Goal: Information Seeking & Learning: Learn about a topic

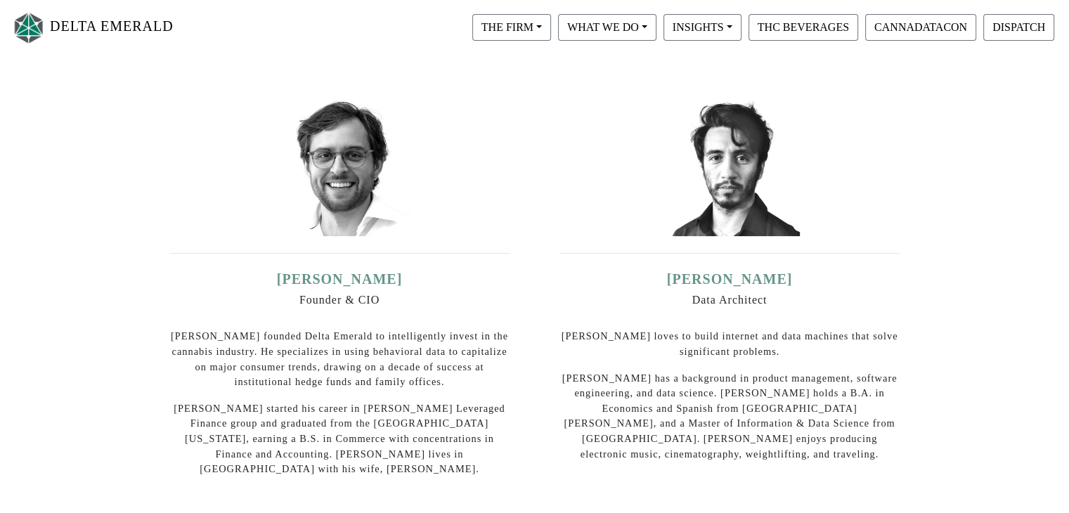
scroll to position [187, 0]
click at [460, 365] on p "[PERSON_NAME] founded Delta Emerald to intelligently invest in the cannabis ind…" at bounding box center [339, 358] width 341 height 60
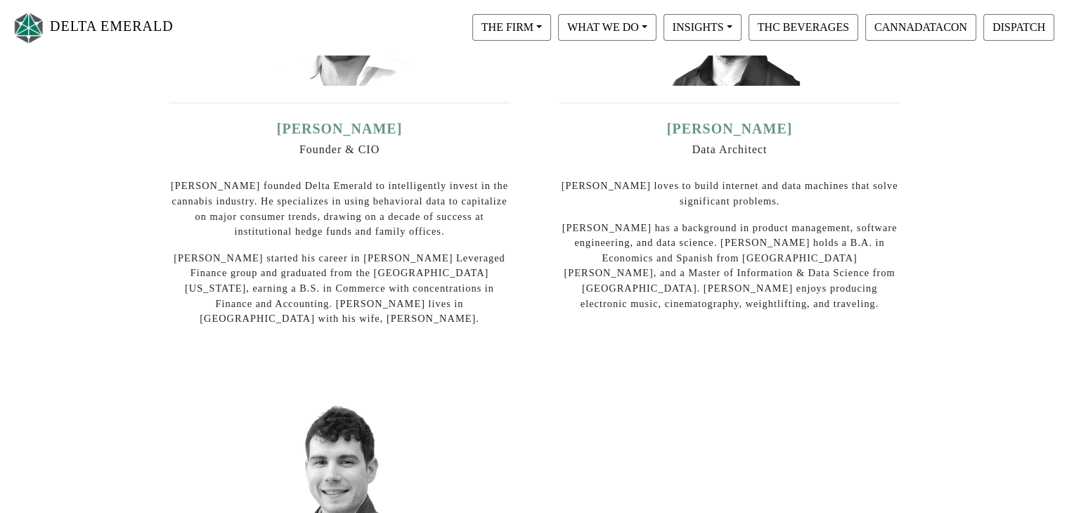
scroll to position [0, 0]
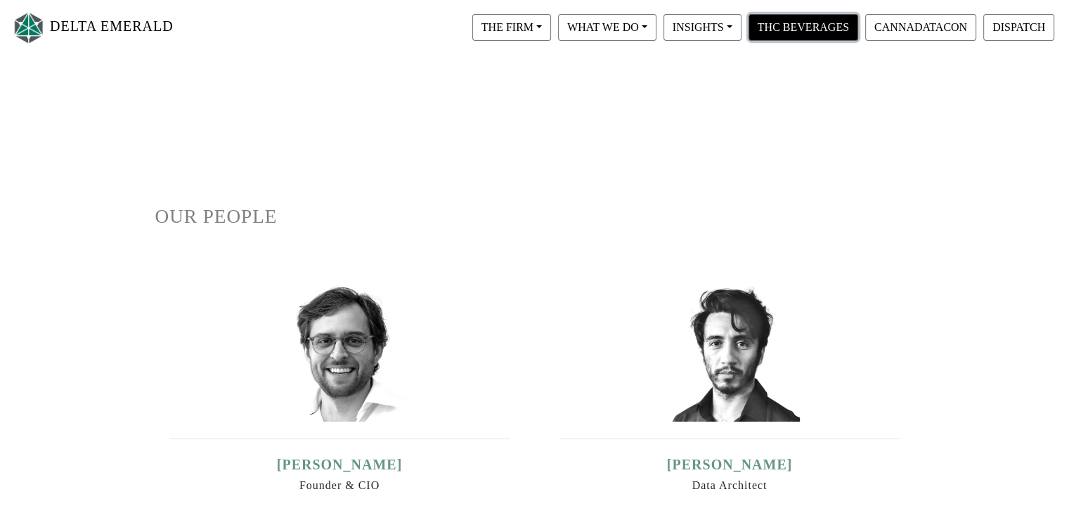
click at [790, 32] on button "THC BEVERAGES" at bounding box center [803, 27] width 110 height 27
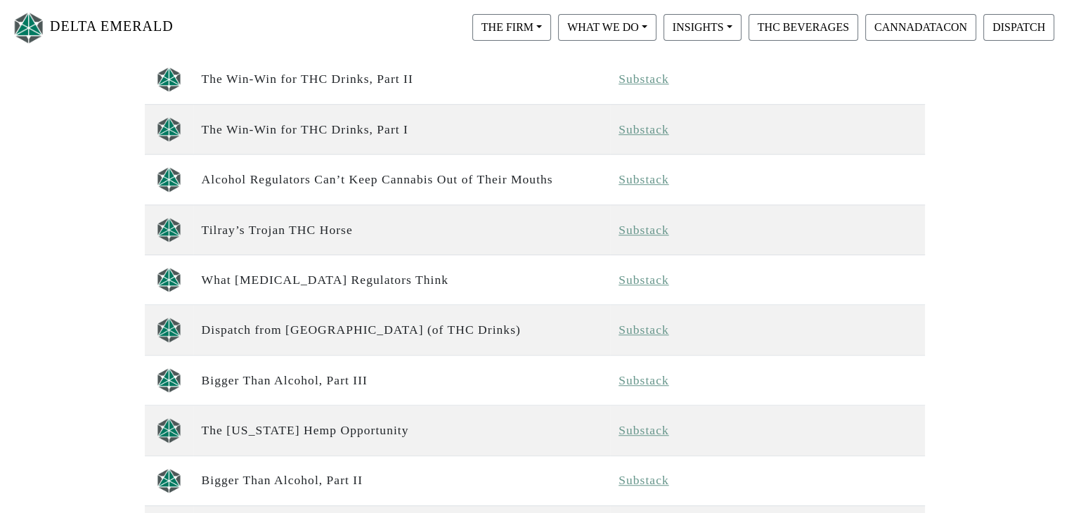
scroll to position [962, 0]
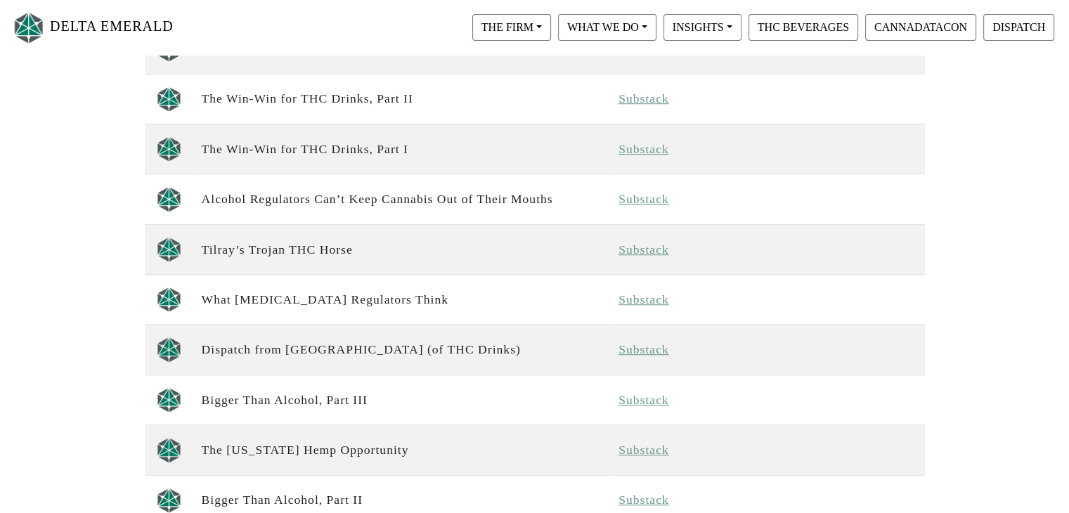
click at [651, 248] on link "Substack" at bounding box center [643, 249] width 51 height 14
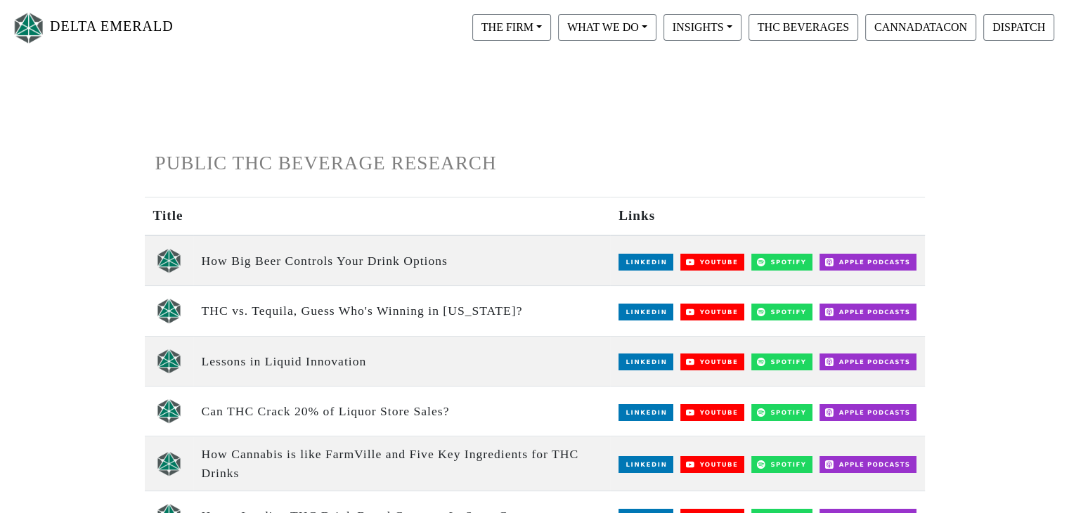
scroll to position [0, 0]
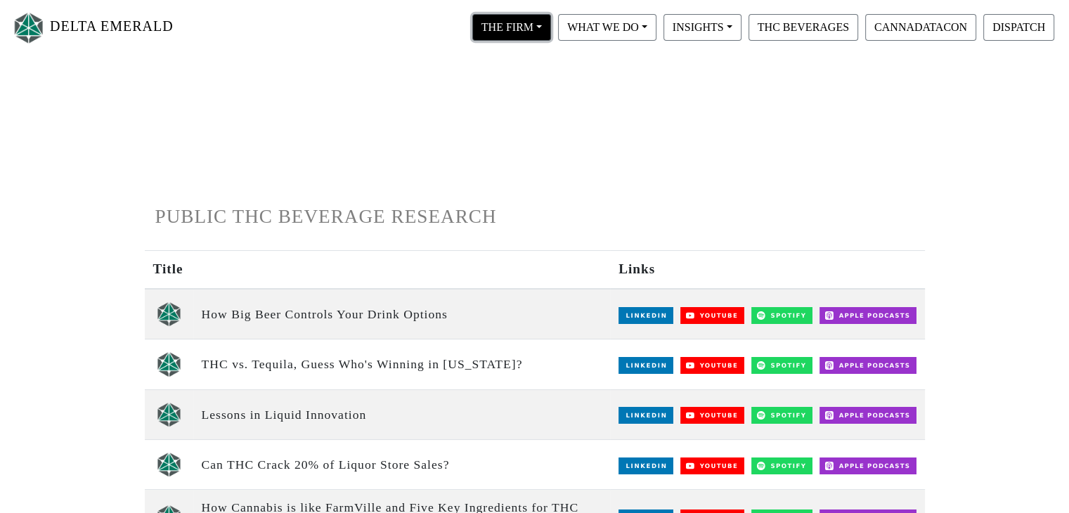
click at [537, 29] on button "THE FIRM" at bounding box center [511, 27] width 79 height 27
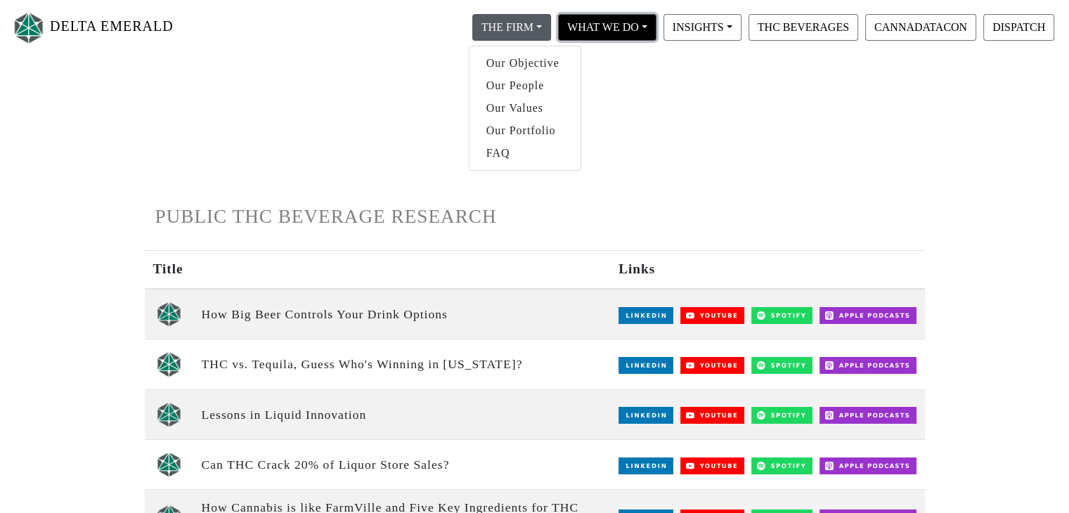
click at [647, 27] on button "WHAT WE DO" at bounding box center [607, 27] width 98 height 27
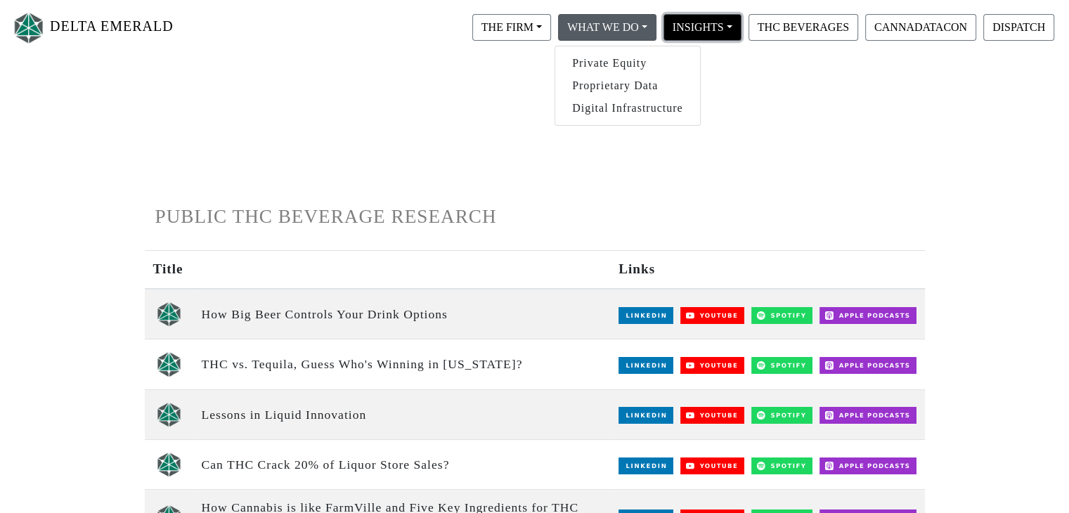
click at [725, 23] on button "INSIGHTS" at bounding box center [702, 27] width 78 height 27
